Goal: Navigation & Orientation: Understand site structure

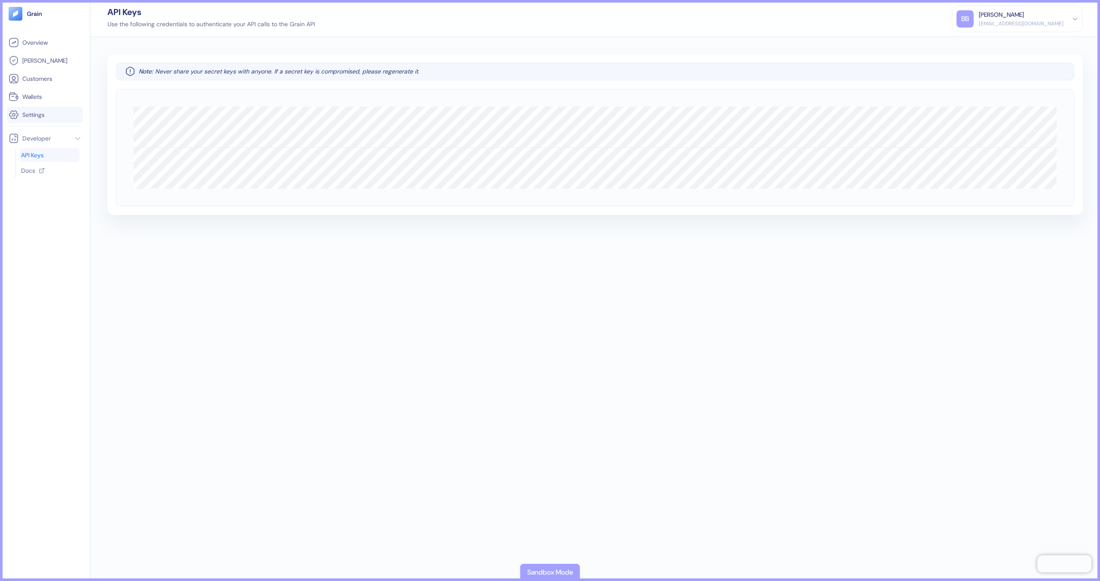
click at [45, 118] on span "Settings" at bounding box center [33, 114] width 22 height 9
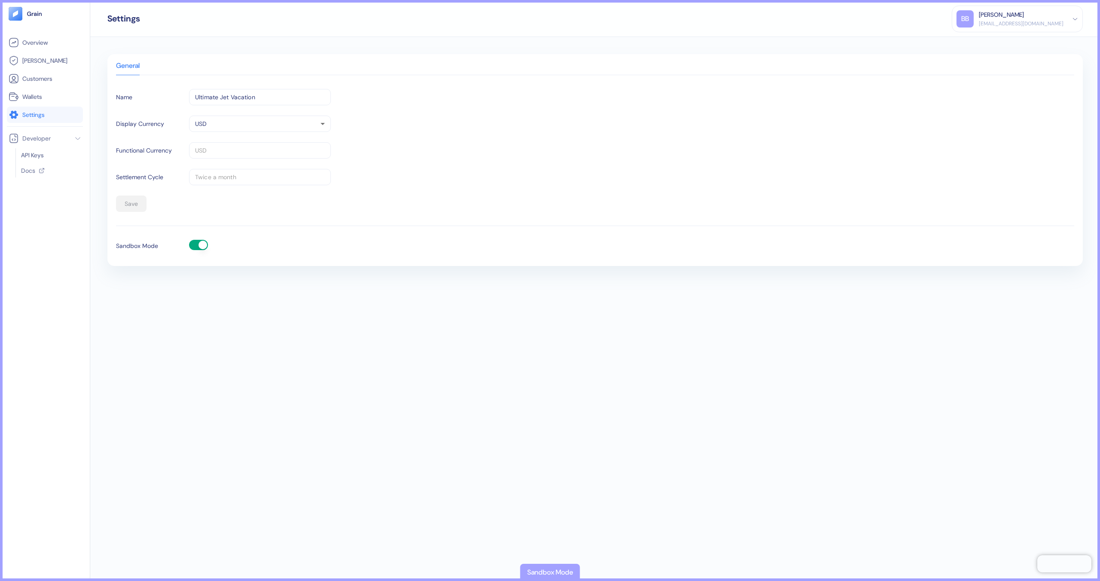
click at [197, 243] on button "button" at bounding box center [198, 245] width 19 height 10
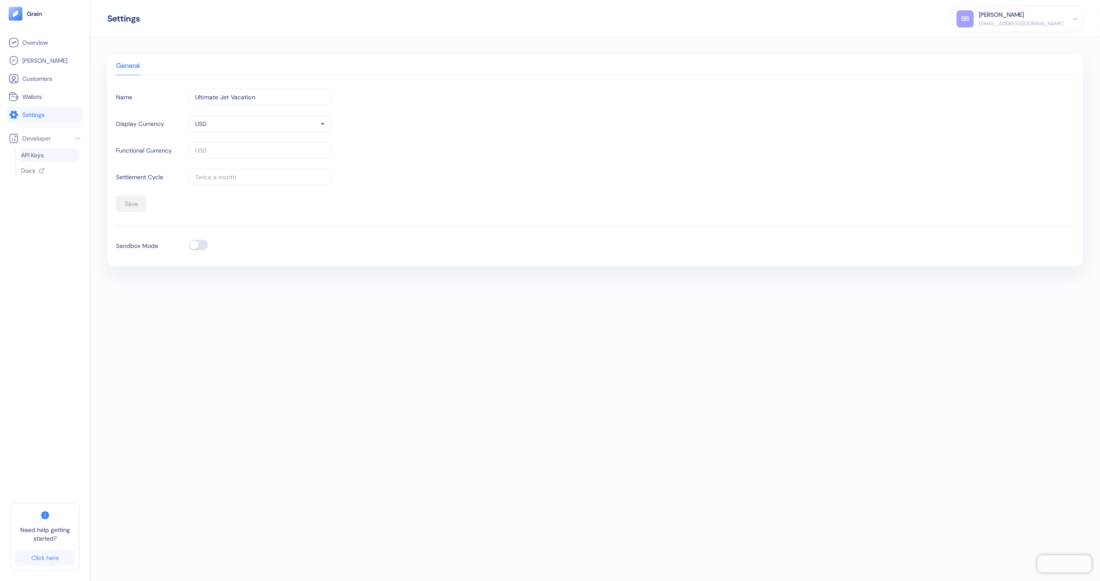
click at [56, 156] on link "API Keys" at bounding box center [49, 155] width 57 height 9
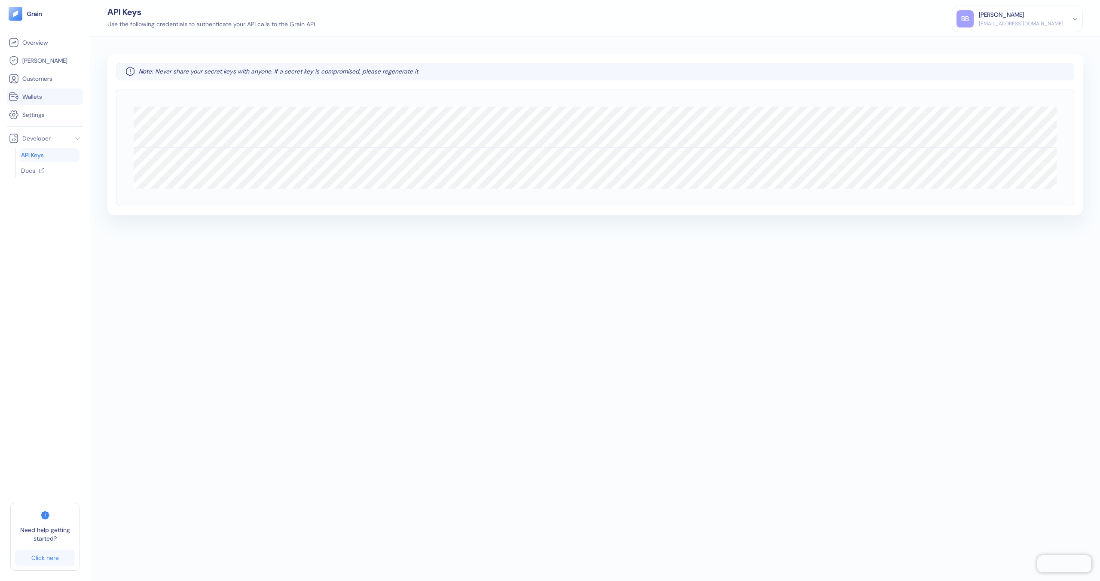
click at [63, 100] on link "Wallets" at bounding box center [45, 97] width 73 height 10
click at [56, 113] on link "Settings" at bounding box center [45, 115] width 73 height 10
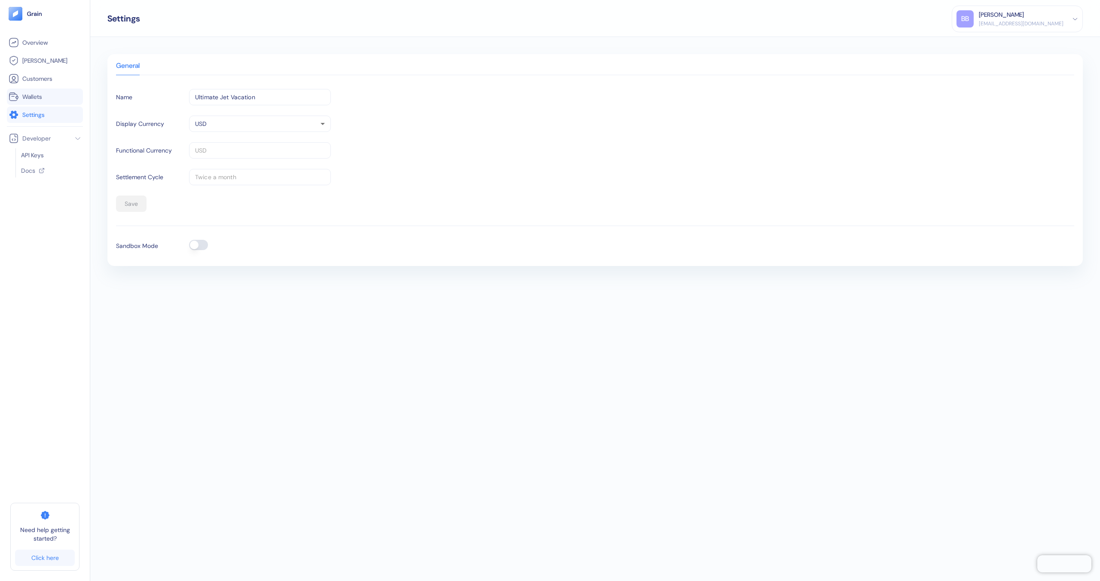
click at [46, 102] on li "Wallets" at bounding box center [45, 97] width 76 height 16
click at [48, 81] on span "Customers" at bounding box center [37, 78] width 30 height 9
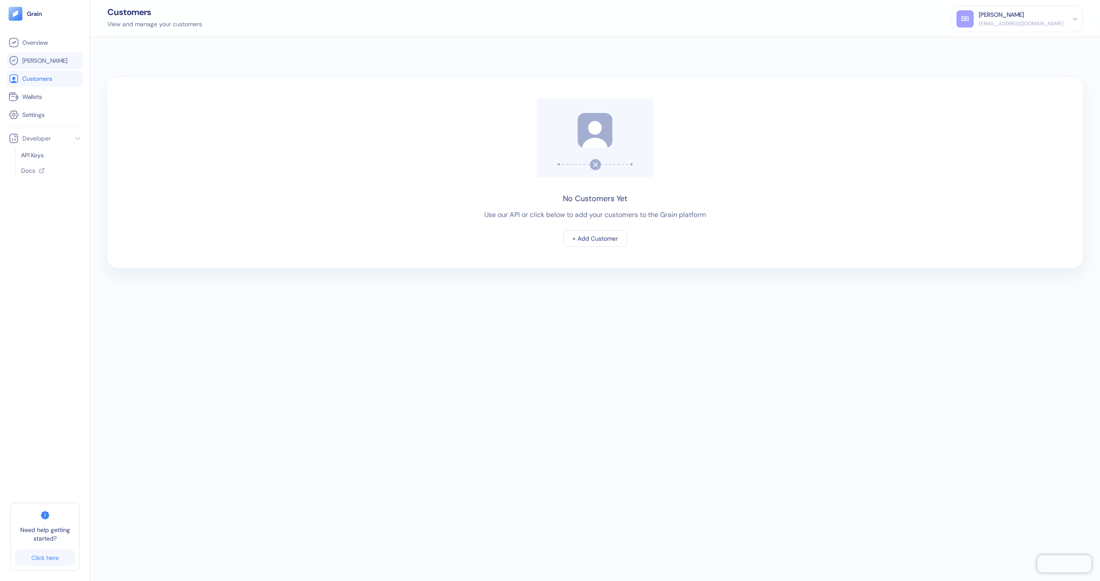
click at [48, 61] on link "[PERSON_NAME]" at bounding box center [45, 60] width 73 height 10
click at [52, 50] on li "Overview" at bounding box center [45, 42] width 76 height 16
click at [34, 46] on span "Overview" at bounding box center [34, 42] width 25 height 9
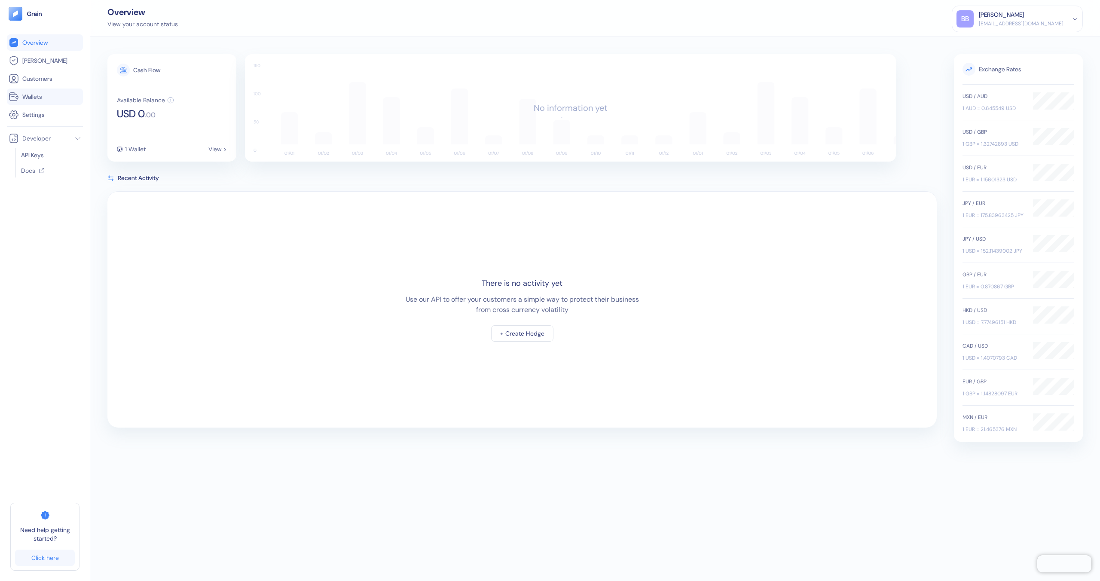
click at [45, 99] on link "Wallets" at bounding box center [45, 97] width 73 height 10
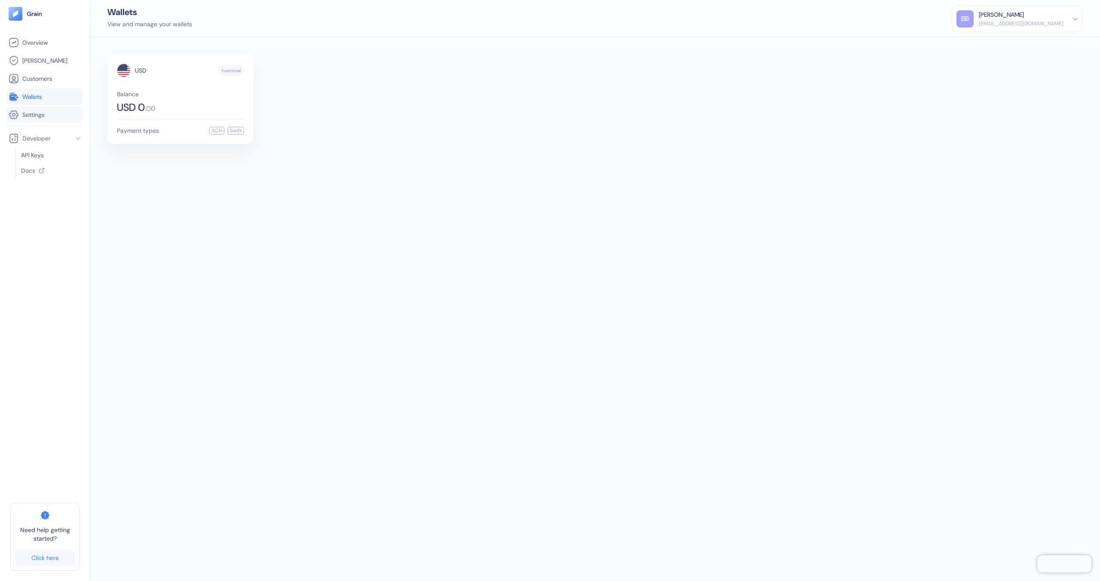
click at [42, 112] on span "Settings" at bounding box center [33, 114] width 22 height 9
click at [38, 104] on li "Wallets" at bounding box center [45, 97] width 76 height 16
click at [37, 94] on span "Wallets" at bounding box center [32, 96] width 20 height 9
click at [37, 78] on span "Customers" at bounding box center [37, 78] width 30 height 9
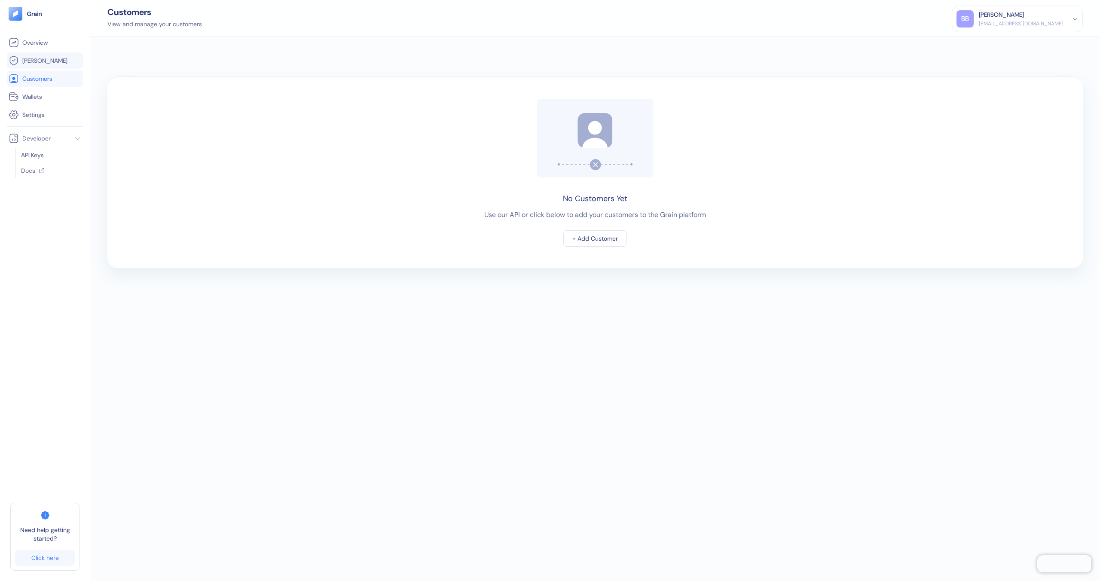
click at [35, 65] on link "[PERSON_NAME]" at bounding box center [45, 60] width 73 height 10
click at [39, 80] on span "Customers" at bounding box center [37, 78] width 30 height 9
click at [41, 98] on span "Wallets" at bounding box center [32, 96] width 20 height 9
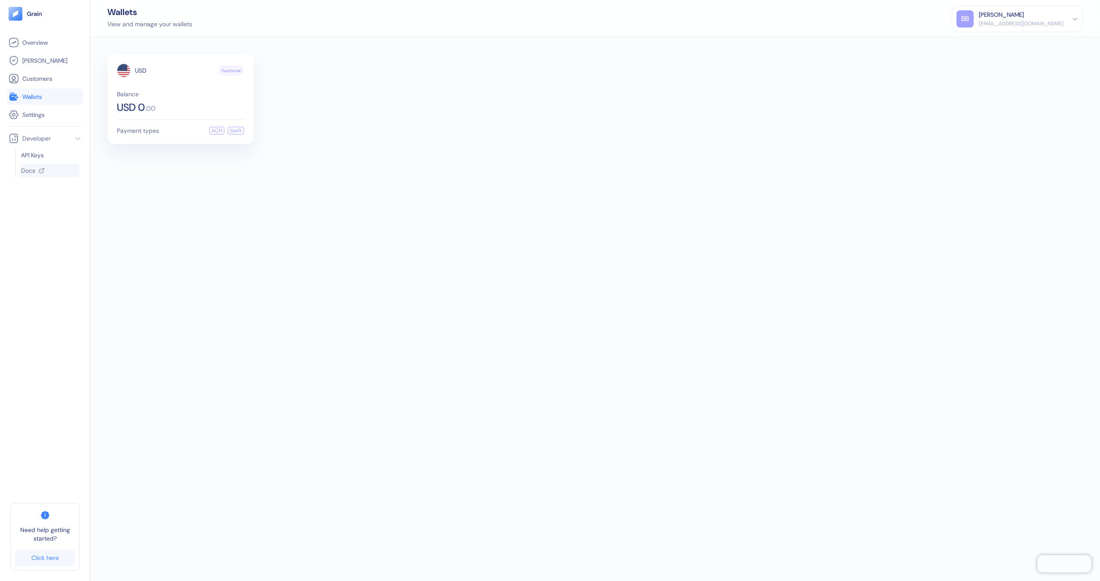
click at [45, 168] on link "Docs" at bounding box center [48, 170] width 55 height 9
click at [38, 153] on span "API Keys" at bounding box center [32, 155] width 23 height 9
click at [55, 63] on link "[PERSON_NAME]" at bounding box center [45, 60] width 73 height 10
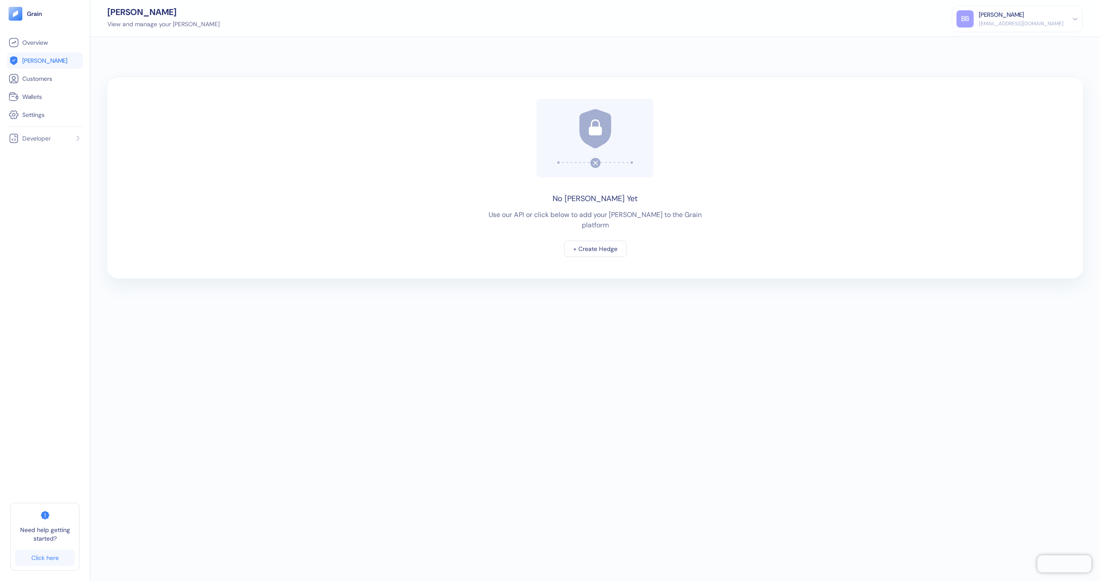
click at [61, 65] on link "[PERSON_NAME]" at bounding box center [45, 60] width 73 height 10
click at [43, 94] on link "Wallets" at bounding box center [45, 97] width 73 height 10
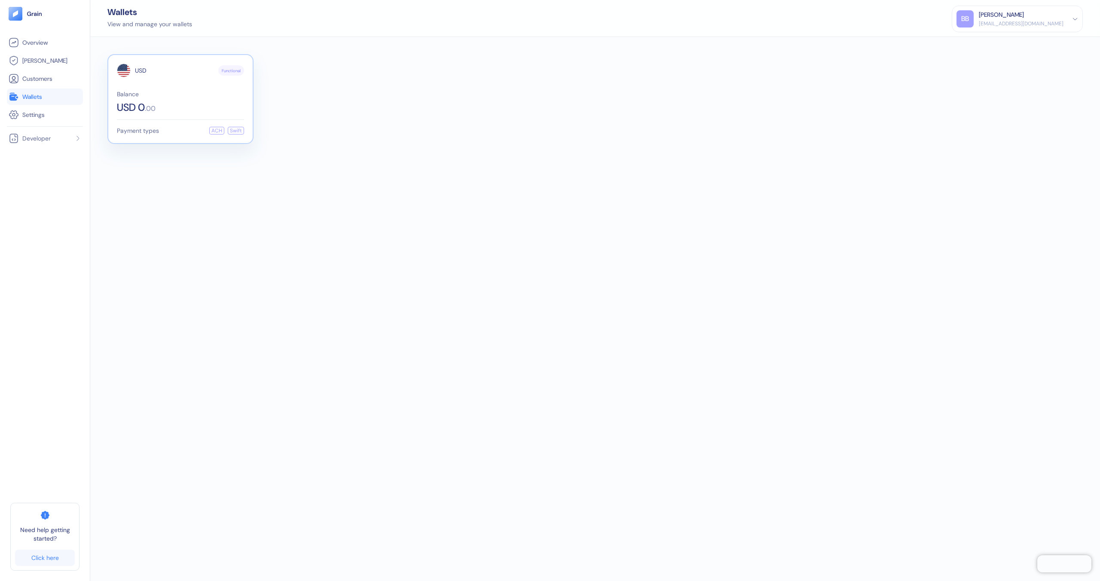
click at [224, 111] on div "USD 0 . 00" at bounding box center [180, 107] width 127 height 10
click at [50, 116] on link "Settings" at bounding box center [45, 115] width 73 height 10
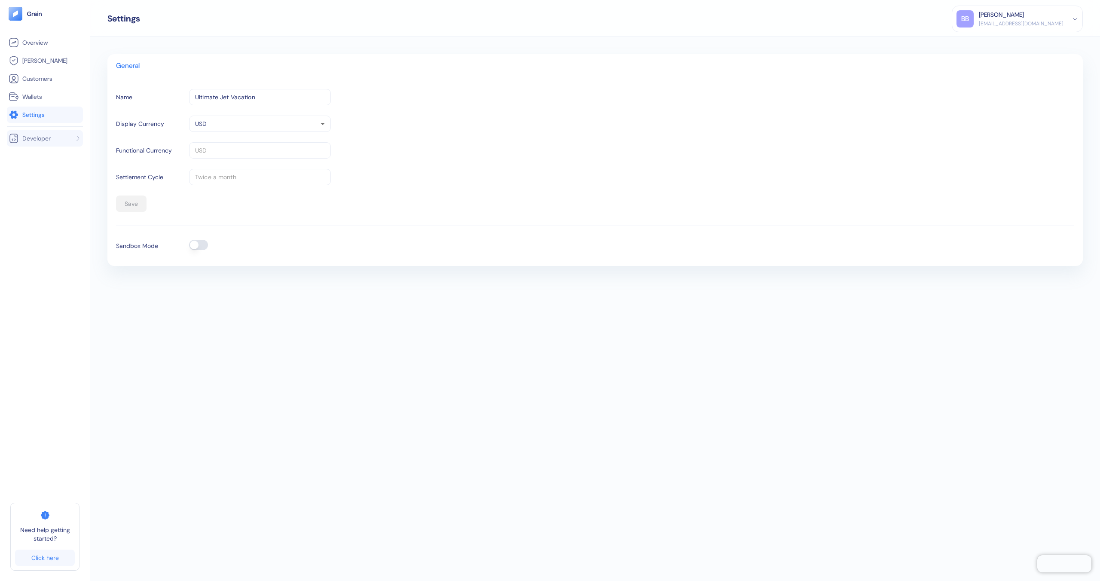
click at [52, 136] on li "Developer" at bounding box center [45, 138] width 76 height 16
click at [46, 46] on span "Overview" at bounding box center [34, 42] width 25 height 9
